Goal: Task Accomplishment & Management: Use online tool/utility

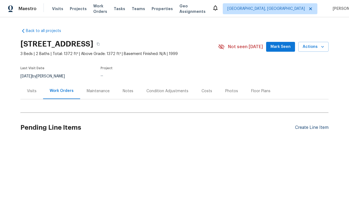
click at [310, 127] on div "Create Line Item" at bounding box center [312, 127] width 34 height 5
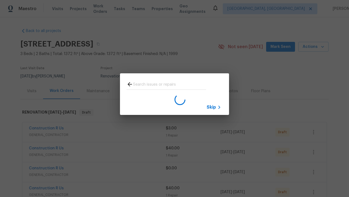
click at [212, 107] on span "Skip" at bounding box center [211, 106] width 9 height 5
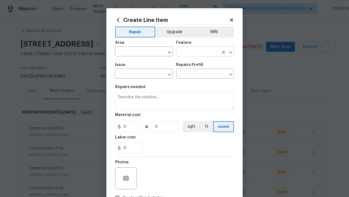
click at [134, 52] on input "text" at bounding box center [136, 52] width 43 height 8
type input "Bedroom"
click at [195, 52] on input "text" at bounding box center [197, 52] width 43 height 8
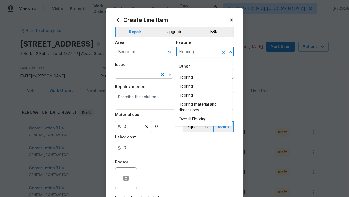
click at [203, 77] on li "Flooring" at bounding box center [203, 77] width 58 height 9
type input "Flooring"
click at [134, 74] on input "text" at bounding box center [136, 74] width 43 height 8
type input "Wallpaper"
